Goal: Task Accomplishment & Management: Complete application form

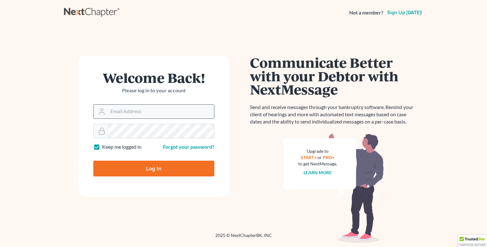
drag, startPoint x: 0, startPoint y: 0, endPoint x: 117, endPoint y: 114, distance: 162.9
click at [117, 114] on input "Email Address" at bounding box center [161, 112] width 106 height 14
type input "[EMAIL_ADDRESS][DOMAIN_NAME]"
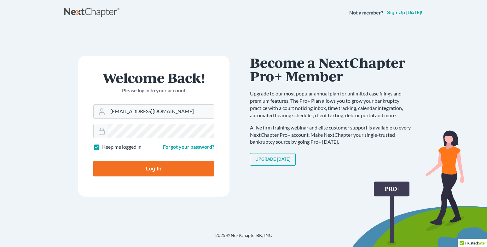
click at [147, 176] on input "Log In" at bounding box center [153, 169] width 121 height 16
type input "Thinking..."
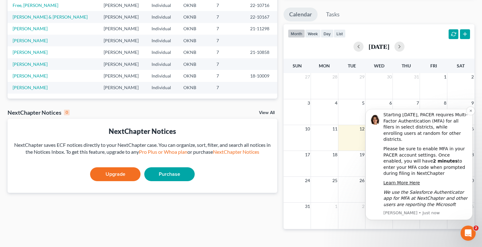
scroll to position [82, 0]
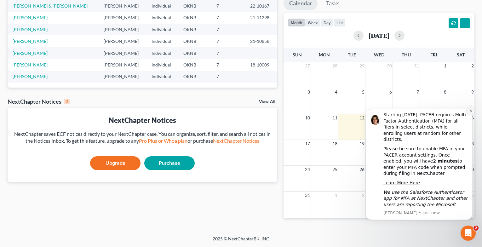
click at [471, 113] on button "Dismiss notification" at bounding box center [471, 111] width 8 height 8
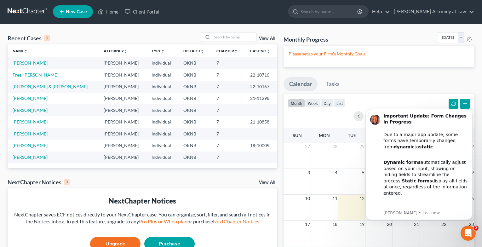
scroll to position [0, 0]
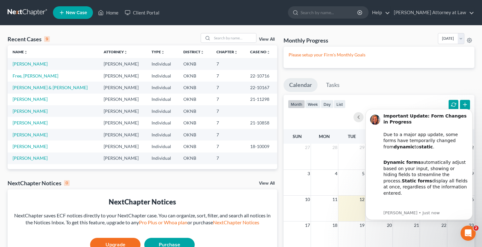
click at [102, 67] on td "[PERSON_NAME]" at bounding box center [123, 64] width 48 height 12
click at [37, 63] on link "[PERSON_NAME]" at bounding box center [30, 63] width 35 height 5
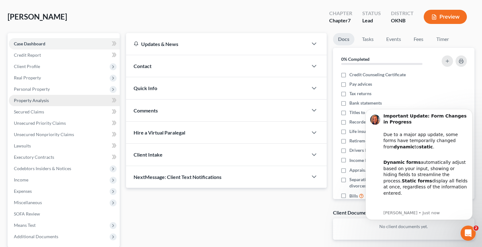
scroll to position [25, 0]
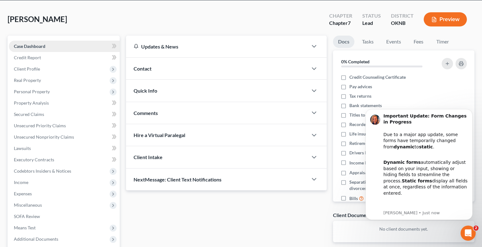
click at [107, 48] on link "Case Dashboard" at bounding box center [64, 46] width 111 height 11
click at [114, 45] on icon at bounding box center [114, 46] width 5 height 8
click at [113, 46] on icon at bounding box center [113, 46] width 3 height 4
click at [111, 46] on span at bounding box center [114, 46] width 11 height 9
click at [31, 49] on link "Case Dashboard" at bounding box center [64, 46] width 111 height 11
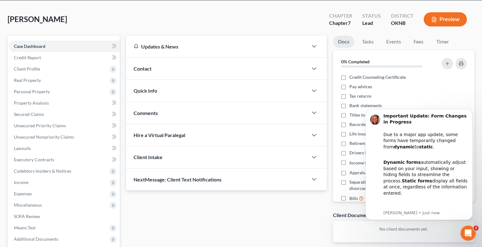
click at [306, 47] on div "Updates & News" at bounding box center [217, 47] width 182 height 22
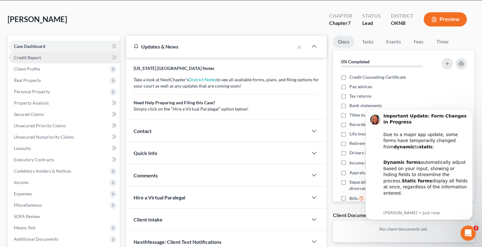
click at [38, 60] on span "Credit Report" at bounding box center [27, 57] width 27 height 5
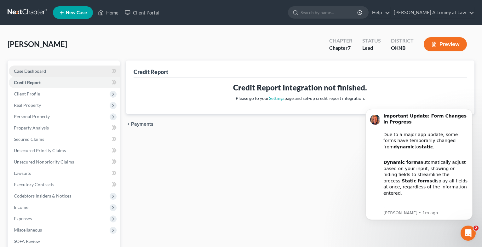
click at [35, 70] on span "Case Dashboard" at bounding box center [30, 70] width 32 height 5
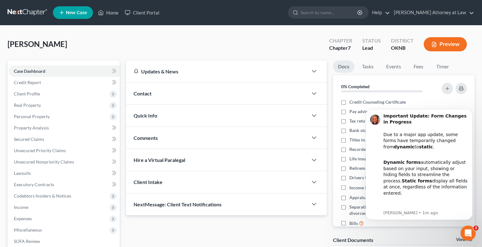
click at [309, 93] on div "Contact" at bounding box center [226, 94] width 201 height 22
click at [312, 94] on icon "button" at bounding box center [314, 94] width 8 height 8
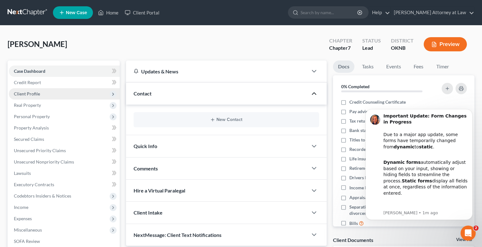
click at [26, 96] on span "Client Profile" at bounding box center [27, 93] width 26 height 5
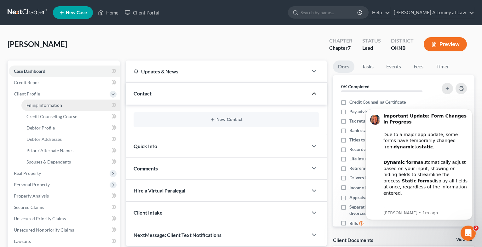
click at [33, 107] on span "Filing Information" at bounding box center [44, 104] width 36 height 5
select select "1"
select select "0"
select select "37"
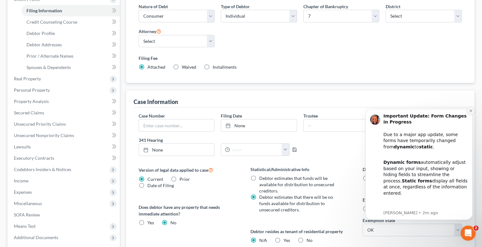
click at [471, 111] on icon "Dismiss notification" at bounding box center [470, 111] width 2 height 2
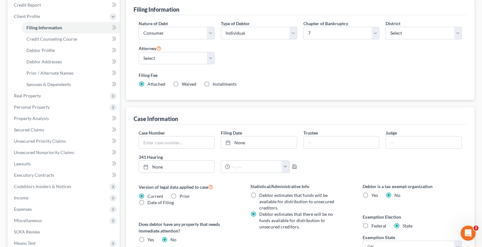
scroll to position [32, 0]
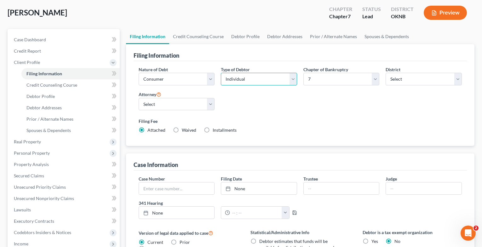
click at [291, 80] on select "Select Individual Joint" at bounding box center [259, 79] width 76 height 13
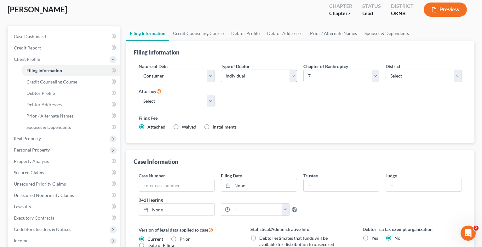
scroll to position [30, 0]
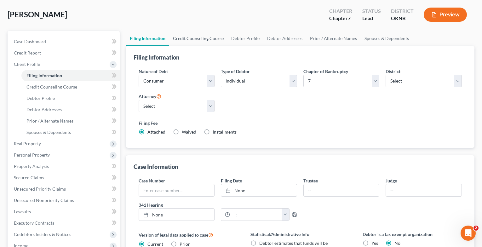
click at [199, 38] on link "Credit Counseling Course" at bounding box center [198, 38] width 58 height 15
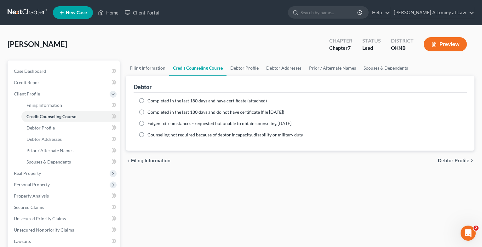
click at [147, 100] on label "Completed in the last 180 days and have certificate (attached)" at bounding box center [206, 101] width 119 height 6
click at [150, 100] on input "Completed in the last 180 days and have certificate (attached)" at bounding box center [152, 100] width 4 height 4
radio input "true"
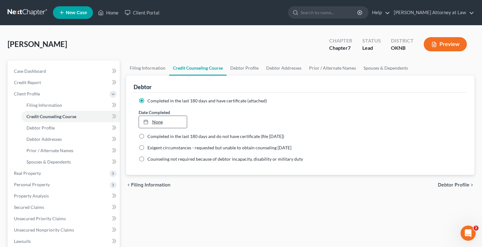
type input "[DATE]"
click at [160, 122] on link "[DATE]" at bounding box center [163, 122] width 48 height 12
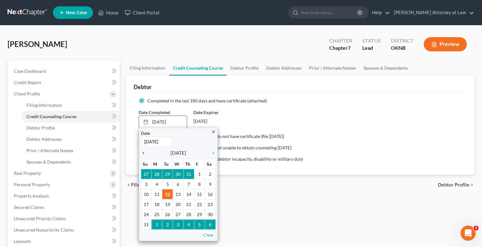
click at [146, 153] on icon "chevron_left" at bounding box center [145, 153] width 8 height 5
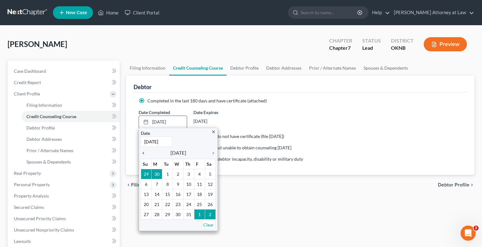
click at [146, 153] on icon "chevron_left" at bounding box center [145, 153] width 8 height 5
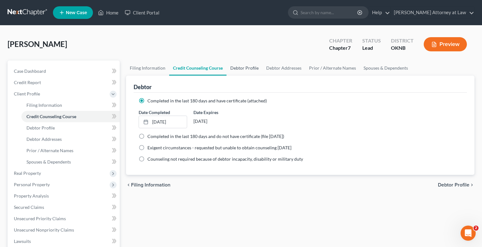
click at [243, 70] on link "Debtor Profile" at bounding box center [245, 67] width 36 height 15
select select "0"
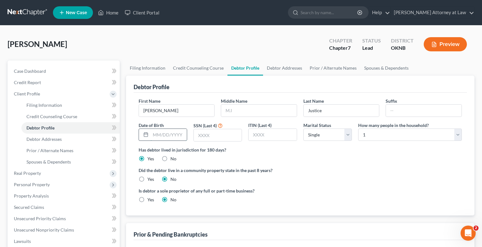
click at [165, 136] on input "text" at bounding box center [169, 135] width 36 height 12
click at [272, 107] on input "text" at bounding box center [259, 111] width 76 height 12
type input "Carolina"
click at [174, 133] on input "text" at bounding box center [169, 135] width 36 height 12
click at [214, 138] on input "text" at bounding box center [218, 135] width 48 height 12
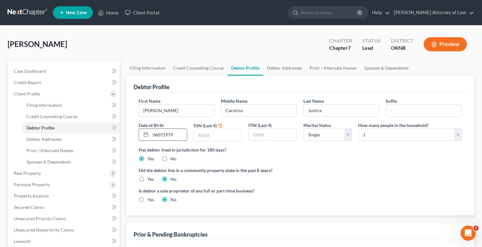
click at [157, 135] on input "06071979" at bounding box center [169, 135] width 36 height 12
click at [165, 135] on input "06/071979" at bounding box center [169, 135] width 36 height 12
type input "[DATE]"
click at [206, 136] on input "text" at bounding box center [218, 135] width 48 height 12
type input "5069"
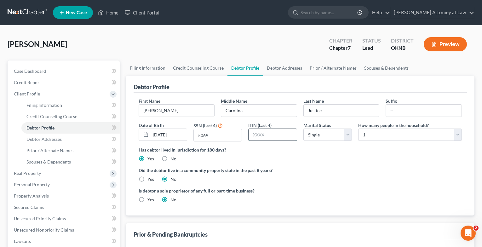
click at [281, 135] on input "text" at bounding box center [273, 135] width 48 height 12
click at [317, 132] on select "Select Single Married Separated Divorced Widowed" at bounding box center [327, 135] width 49 height 13
select select "1"
click at [303, 129] on select "Select Single Married Separated Divorced Widowed" at bounding box center [327, 135] width 49 height 13
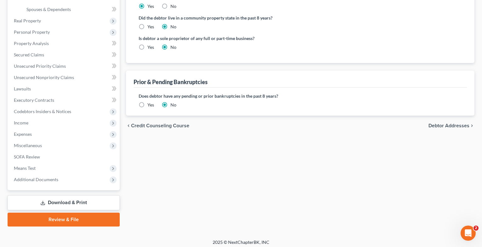
scroll to position [156, 0]
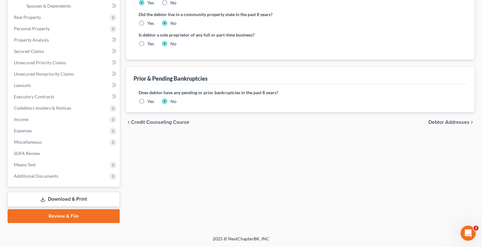
click at [436, 121] on span "Debtor Addresses" at bounding box center [448, 122] width 41 height 5
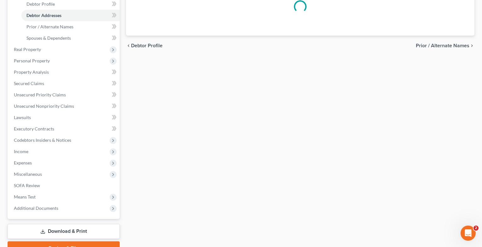
select select "0"
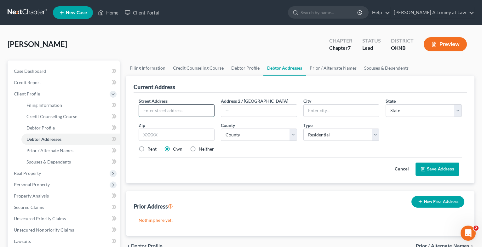
click at [204, 111] on input "text" at bounding box center [177, 111] width 76 height 12
type input "[STREET_ADDRESS]"
click at [331, 109] on input "text" at bounding box center [342, 111] width 76 height 12
type input "Tulsa"
click at [411, 116] on select "State [US_STATE] AK AR AZ CA CO CT DE DC [GEOGRAPHIC_DATA] [GEOGRAPHIC_DATA] GU…" at bounding box center [424, 110] width 76 height 13
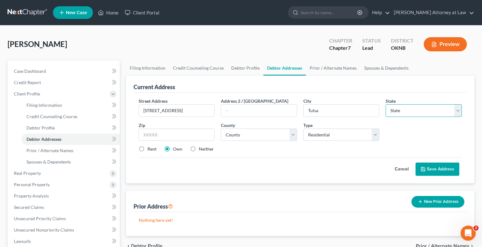
select select "37"
click at [386, 104] on select "State [US_STATE] AK AR AZ CA CO CT DE DC [GEOGRAPHIC_DATA] [GEOGRAPHIC_DATA] GU…" at bounding box center [424, 110] width 76 height 13
click at [208, 133] on input "text" at bounding box center [177, 135] width 76 height 13
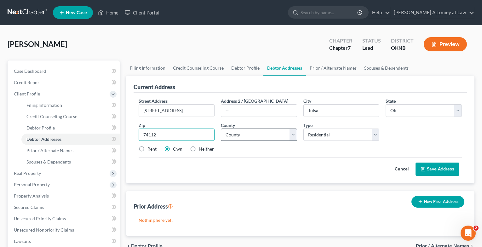
type input "74112"
click at [273, 136] on select "County [GEOGRAPHIC_DATA] [GEOGRAPHIC_DATA] [GEOGRAPHIC_DATA] [GEOGRAPHIC_DATA] …" at bounding box center [259, 135] width 76 height 13
select select "71"
click at [221, 129] on select "County [GEOGRAPHIC_DATA] [GEOGRAPHIC_DATA] [GEOGRAPHIC_DATA] [GEOGRAPHIC_DATA] …" at bounding box center [259, 135] width 76 height 13
click at [147, 148] on label "Rent" at bounding box center [151, 149] width 9 height 6
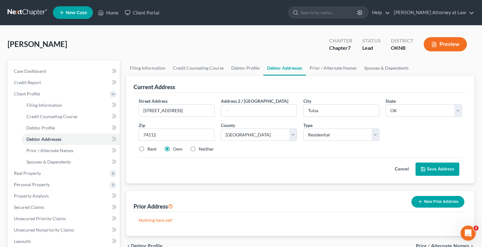
click at [150, 148] on input "Rent" at bounding box center [152, 148] width 4 height 4
radio input "true"
click at [419, 168] on button "Save Address" at bounding box center [438, 169] width 44 height 13
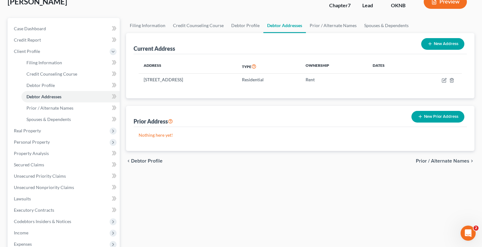
scroll to position [32, 0]
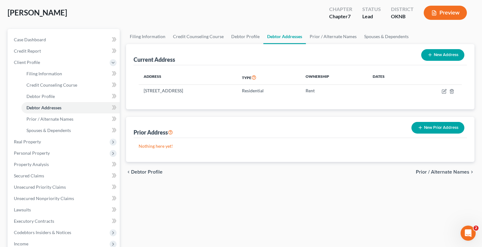
click at [437, 171] on span "Prior / Alternate Names" at bounding box center [443, 171] width 54 height 5
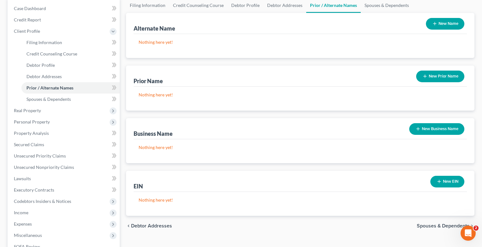
scroll to position [63, 0]
click at [437, 221] on div "chevron_left Debtor Addresses Spouses & Dependents chevron_right" at bounding box center [300, 225] width 349 height 20
click at [437, 225] on span "Spouses & Dependents" at bounding box center [443, 225] width 53 height 5
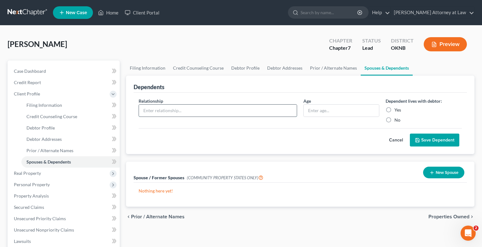
click at [233, 114] on input "text" at bounding box center [218, 111] width 158 height 12
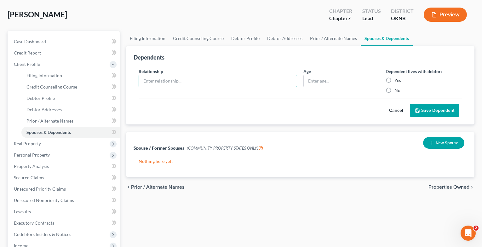
scroll to position [63, 0]
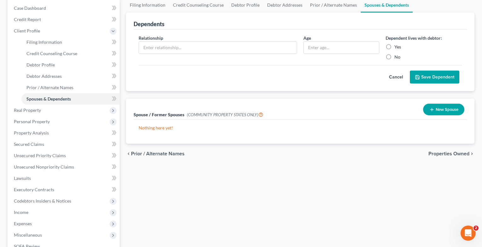
click at [449, 108] on button "New Spouse" at bounding box center [443, 110] width 41 height 12
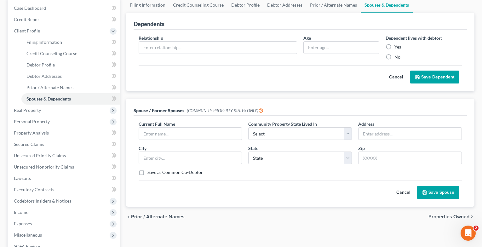
click at [206, 127] on div "Current Full Name *" at bounding box center [190, 130] width 110 height 19
click at [189, 131] on input "text" at bounding box center [190, 134] width 103 height 12
type input "l"
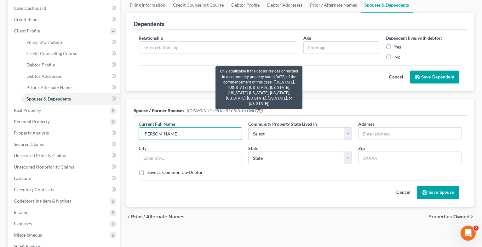
type input "[PERSON_NAME]"
click at [261, 111] on icon at bounding box center [260, 110] width 5 height 6
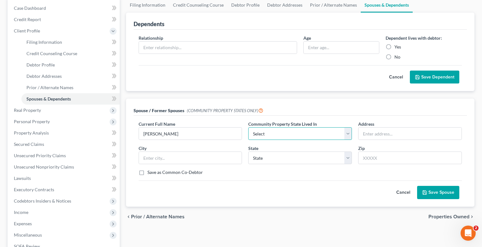
click at [350, 135] on select "Select AZ CA GU ID LA NV NM PR [GEOGRAPHIC_DATA] [GEOGRAPHIC_DATA] [GEOGRAPHIC_…" at bounding box center [300, 133] width 104 height 13
click at [296, 108] on div "Spouse / Former Spouses (COMMUNITY PROPERTY STATES ONLY)" at bounding box center [301, 107] width 334 height 17
click at [189, 160] on input "text" at bounding box center [190, 158] width 103 height 12
click at [370, 130] on input "text" at bounding box center [410, 134] width 103 height 12
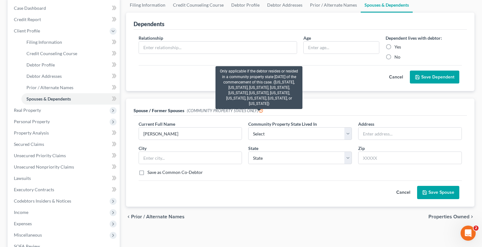
click at [258, 109] on icon at bounding box center [260, 110] width 5 height 6
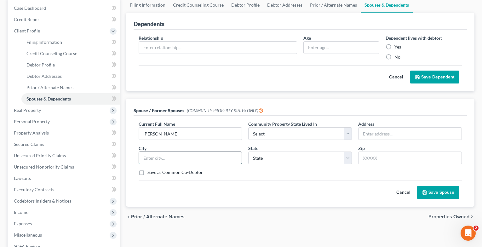
click at [192, 160] on input "text" at bounding box center [190, 158] width 103 height 12
click at [373, 132] on input "text" at bounding box center [410, 134] width 103 height 12
type input "[STREET_ADDRESS]"
click at [212, 155] on input "text" at bounding box center [190, 158] width 103 height 12
type input "Tulsa"
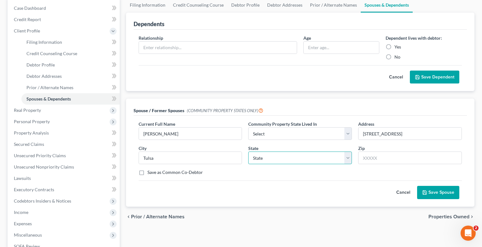
click at [315, 162] on select "State [US_STATE] AK AR AZ CA CO CT DE DC [GEOGRAPHIC_DATA] [GEOGRAPHIC_DATA] GU…" at bounding box center [300, 158] width 104 height 13
select select "37"
click at [248, 152] on select "State [US_STATE] AK AR AZ CA CO CT DE DC [GEOGRAPHIC_DATA] [GEOGRAPHIC_DATA] GU…" at bounding box center [300, 158] width 104 height 13
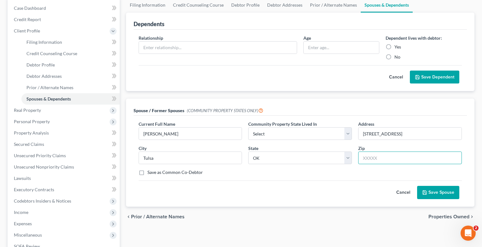
click at [372, 155] on input "text" at bounding box center [410, 158] width 104 height 13
type input "74112"
click at [439, 191] on button "Save Spouse" at bounding box center [438, 192] width 42 height 13
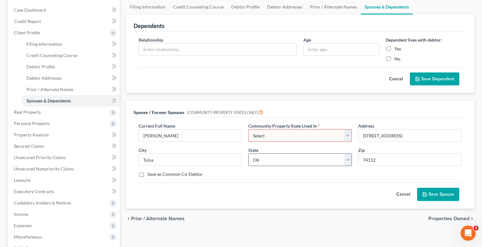
scroll to position [95, 0]
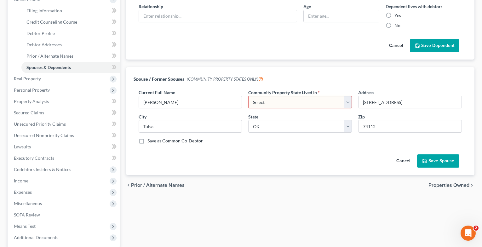
click at [399, 159] on button "Cancel" at bounding box center [403, 161] width 28 height 13
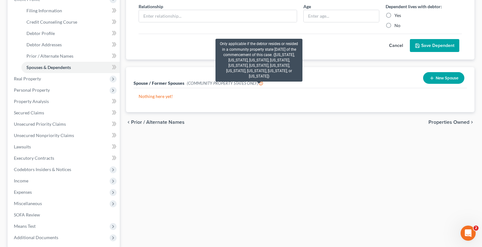
click at [259, 85] on icon at bounding box center [260, 83] width 5 height 6
click at [258, 83] on icon at bounding box center [260, 83] width 5 height 6
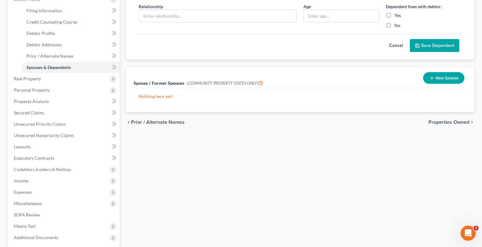
click at [427, 78] on button "New Spouse" at bounding box center [443, 78] width 41 height 12
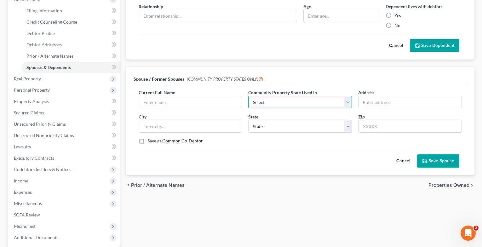
click at [320, 104] on select "Select AZ CA GU ID LA NV NM PR [GEOGRAPHIC_DATA] [GEOGRAPHIC_DATA] [GEOGRAPHIC_…" at bounding box center [300, 102] width 104 height 13
drag, startPoint x: 314, startPoint y: 83, endPoint x: 284, endPoint y: 77, distance: 31.3
click at [292, 78] on div "Spouse / Former Spouses (COMMUNITY PROPERTY STATES ONLY)" at bounding box center [301, 75] width 334 height 17
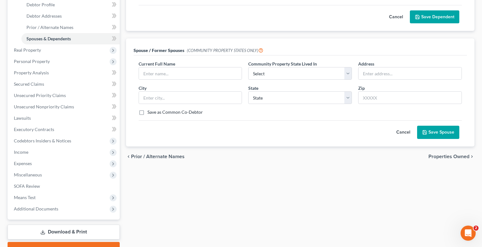
scroll to position [126, 0]
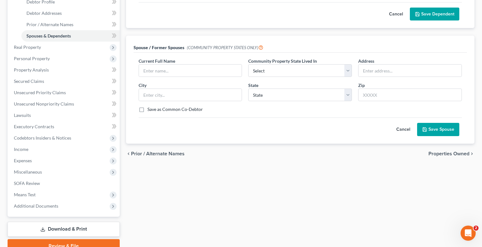
click at [445, 154] on span "Properties Owned" at bounding box center [448, 153] width 41 height 5
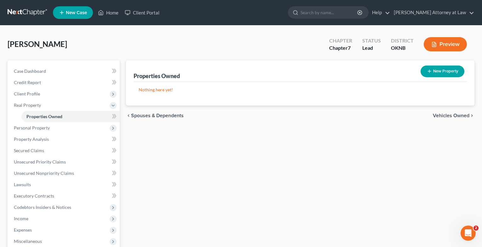
click at [421, 75] on div "New Property" at bounding box center [442, 71] width 49 height 17
click at [426, 72] on button "New Property" at bounding box center [443, 72] width 44 height 12
select select "37"
select select "71"
select select "0"
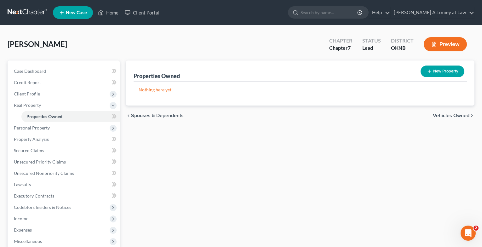
select select "0"
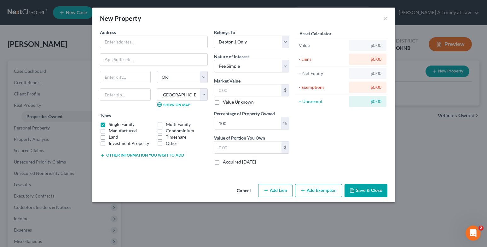
click at [248, 188] on button "Cancel" at bounding box center [244, 191] width 24 height 13
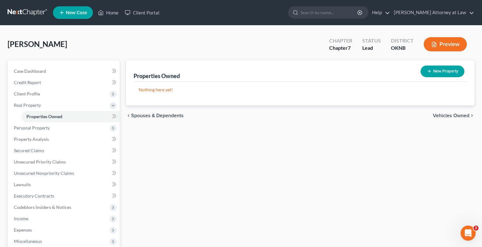
click at [450, 115] on span "Vehicles Owned" at bounding box center [451, 115] width 37 height 5
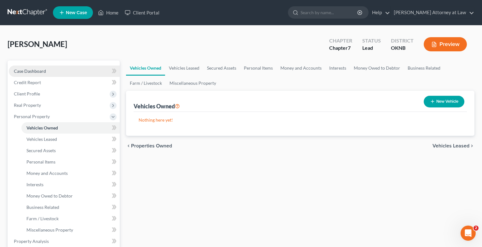
click at [50, 74] on link "Case Dashboard" at bounding box center [64, 71] width 111 height 11
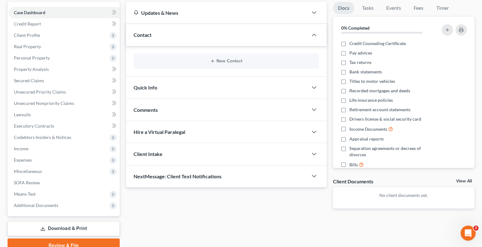
scroll to position [63, 0]
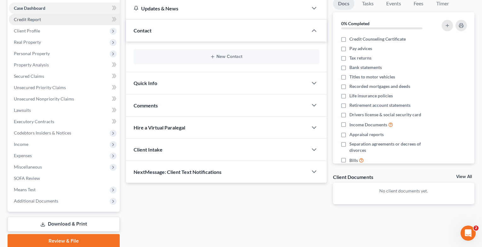
click at [36, 19] on span "Credit Report" at bounding box center [27, 19] width 27 height 5
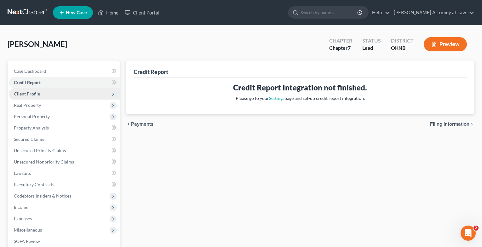
click at [38, 92] on span "Client Profile" at bounding box center [27, 93] width 26 height 5
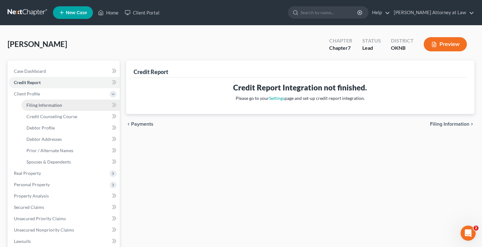
click at [59, 108] on link "Filing Information" at bounding box center [70, 105] width 98 height 11
select select "1"
select select "0"
select select "64"
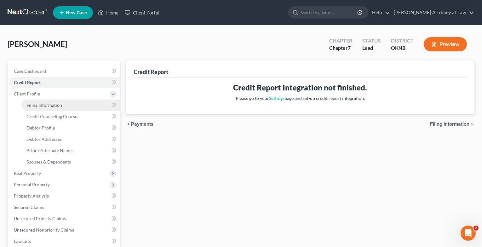
select select "0"
select select "37"
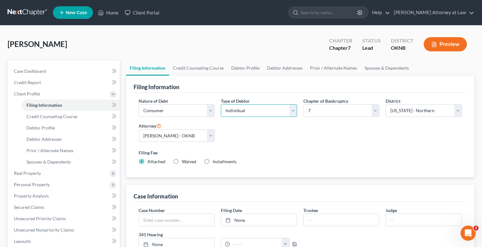
click at [291, 112] on select "Select Individual Joint" at bounding box center [259, 110] width 76 height 13
click at [221, 104] on select "Select Individual Joint" at bounding box center [259, 110] width 76 height 13
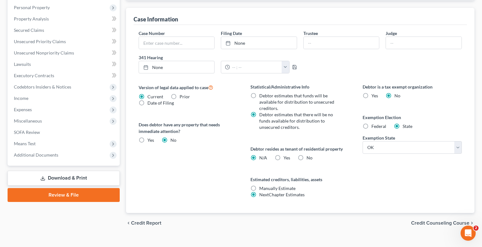
scroll to position [187, 0]
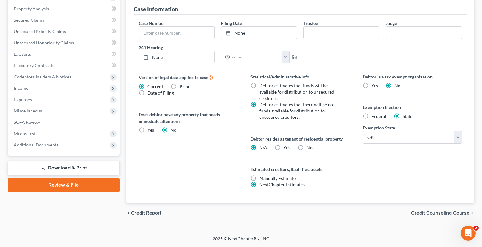
click at [434, 213] on span "Credit Counseling Course" at bounding box center [440, 212] width 58 height 5
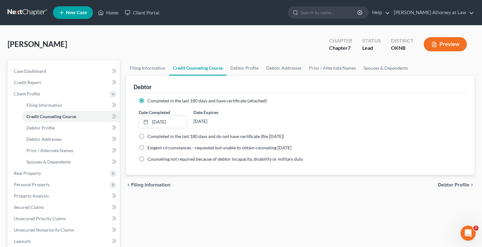
click at [453, 185] on span "Debtor Profile" at bounding box center [454, 184] width 32 height 5
select select "1"
select select "0"
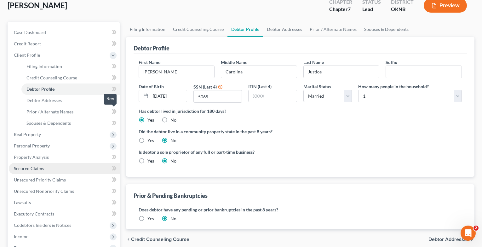
scroll to position [63, 0]
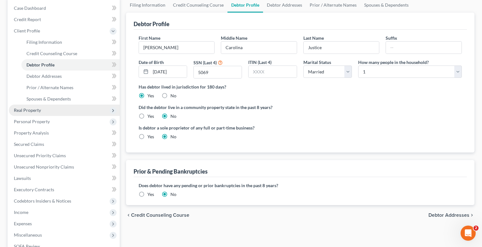
click at [35, 110] on span "Real Property" at bounding box center [27, 109] width 27 height 5
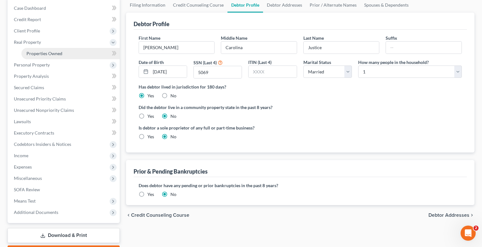
click at [41, 51] on span "Properties Owned" at bounding box center [44, 53] width 36 height 5
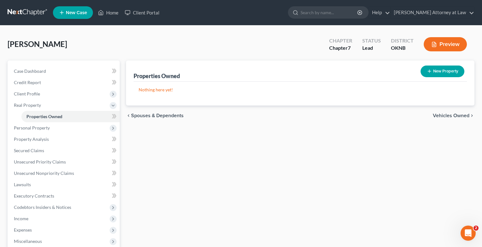
click at [449, 114] on span "Vehicles Owned" at bounding box center [451, 115] width 37 height 5
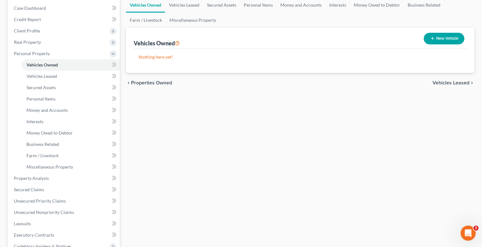
scroll to position [32, 0]
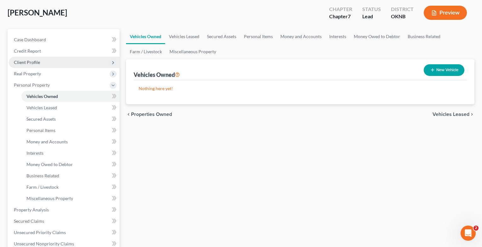
click at [34, 66] on span "Client Profile" at bounding box center [64, 62] width 111 height 11
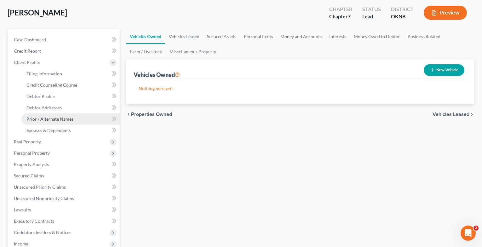
click at [56, 120] on span "Prior / Alternate Names" at bounding box center [49, 118] width 47 height 5
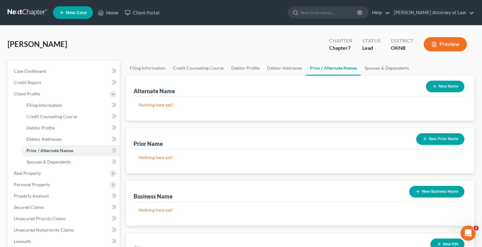
click at [436, 87] on icon "button" at bounding box center [434, 86] width 5 height 5
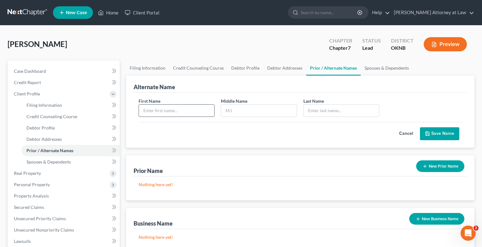
click at [184, 110] on input "text" at bounding box center [177, 111] width 76 height 12
type input "[PERSON_NAME]"
type input "A"
type input "Carolina"
type input "[PERSON_NAME]"
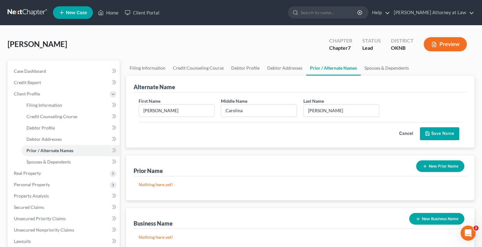
click at [428, 135] on icon "submit" at bounding box center [427, 133] width 5 height 5
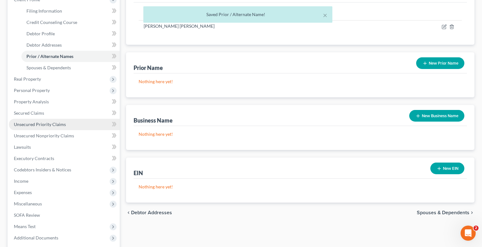
scroll to position [95, 0]
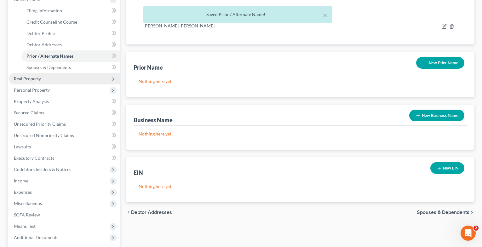
click at [38, 78] on span "Real Property" at bounding box center [27, 78] width 27 height 5
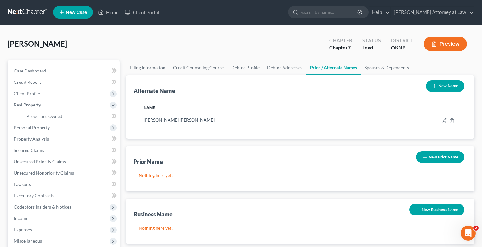
scroll to position [0, 0]
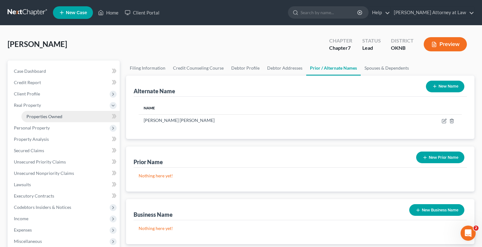
click at [45, 118] on span "Properties Owned" at bounding box center [44, 116] width 36 height 5
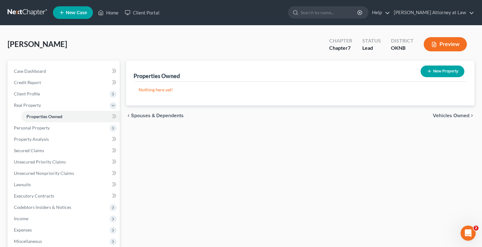
click at [449, 118] on span "Vehicles Owned" at bounding box center [451, 115] width 37 height 5
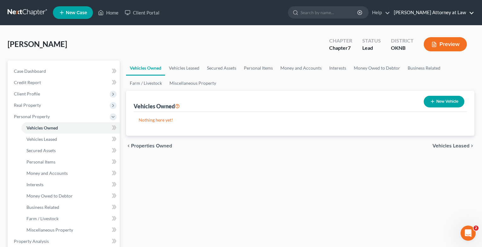
click at [438, 12] on link "[PERSON_NAME] Attorney at Law" at bounding box center [432, 12] width 83 height 11
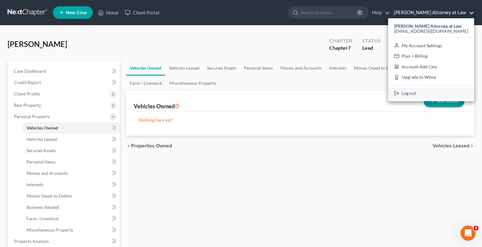
click at [423, 94] on link "Log out" at bounding box center [431, 93] width 86 height 11
